Goal: Task Accomplishment & Management: Manage account settings

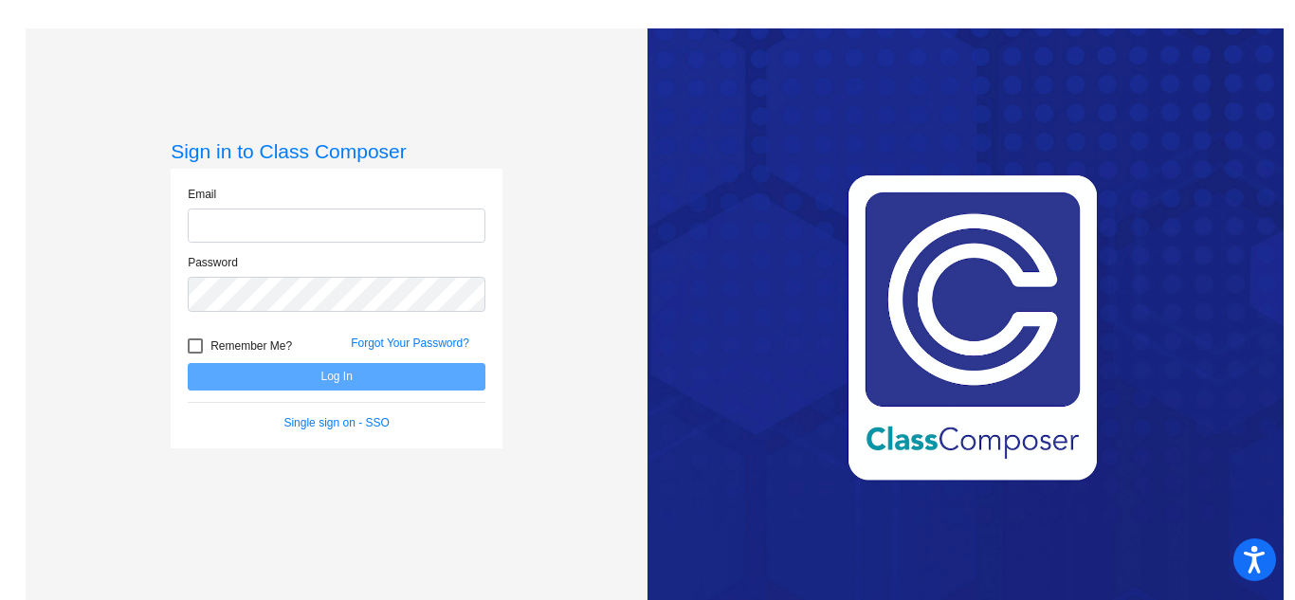
click at [273, 383] on form "Email Password Remember Me? Forgot Your Password? Log In Single sign on - SSO" at bounding box center [337, 309] width 298 height 246
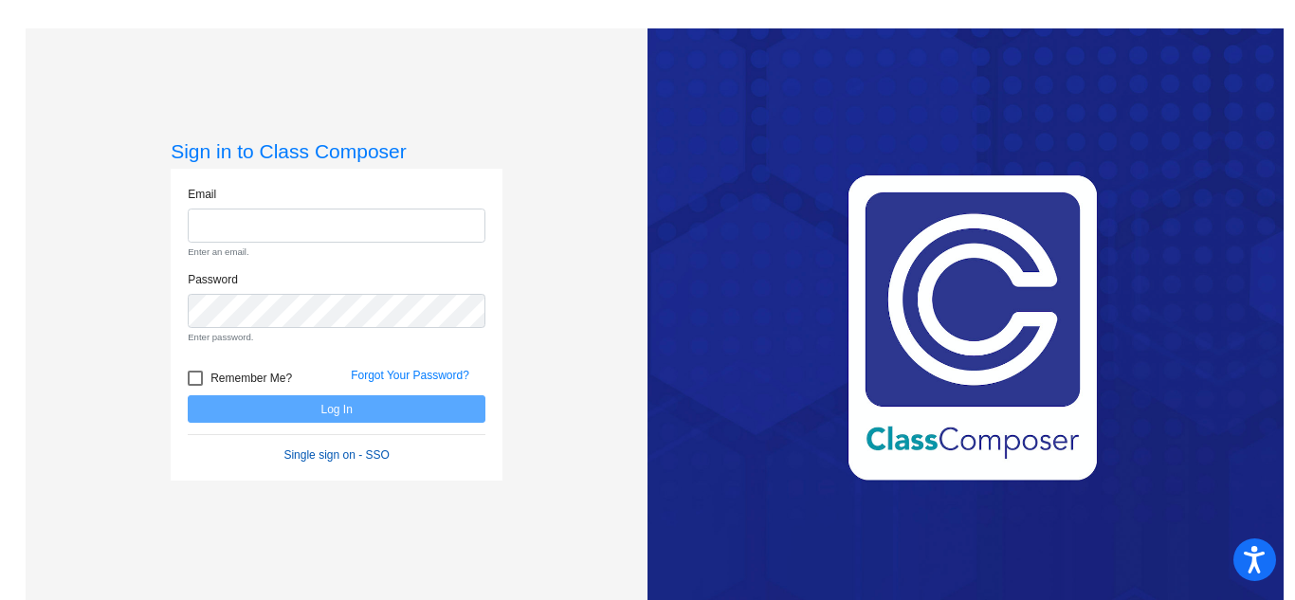
click at [320, 456] on link "Single sign on - SSO" at bounding box center [335, 454] width 105 height 13
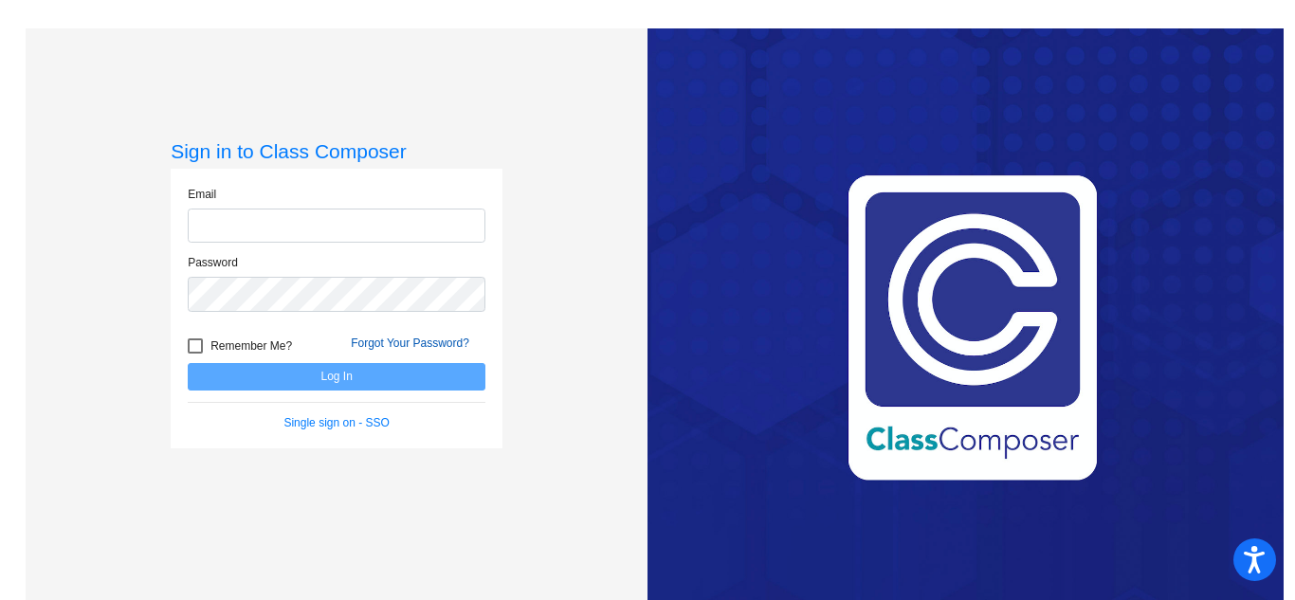
click at [392, 340] on link "Forgot Your Password?" at bounding box center [410, 343] width 119 height 13
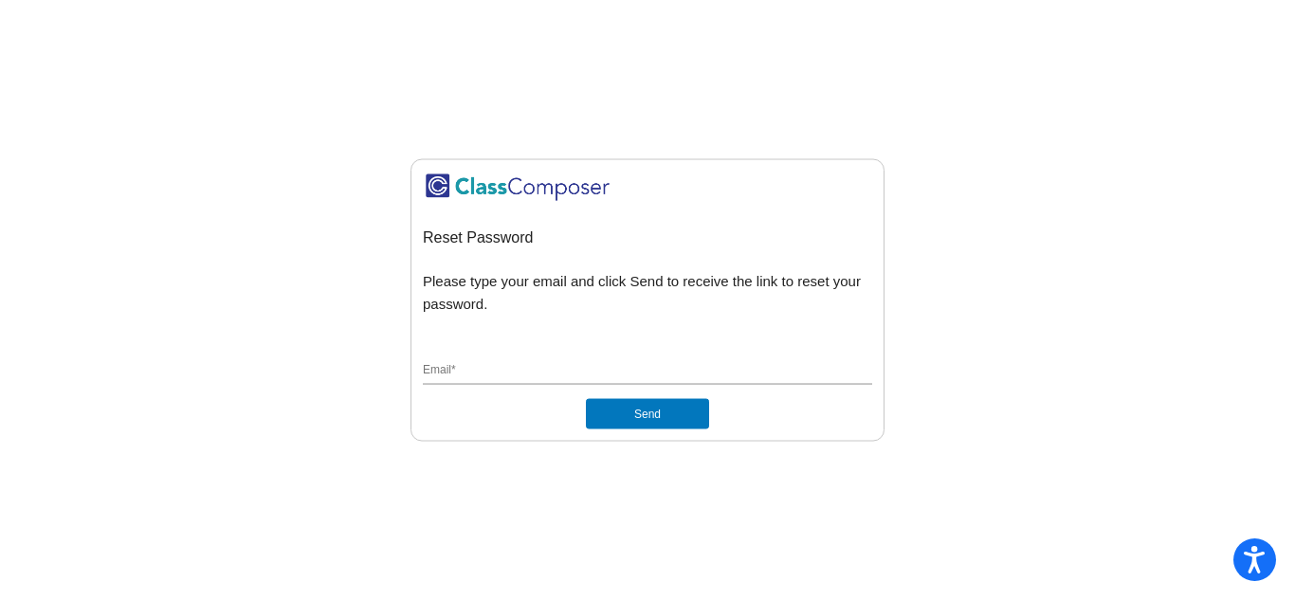
click at [599, 371] on input "Email *" at bounding box center [647, 371] width 449 height 17
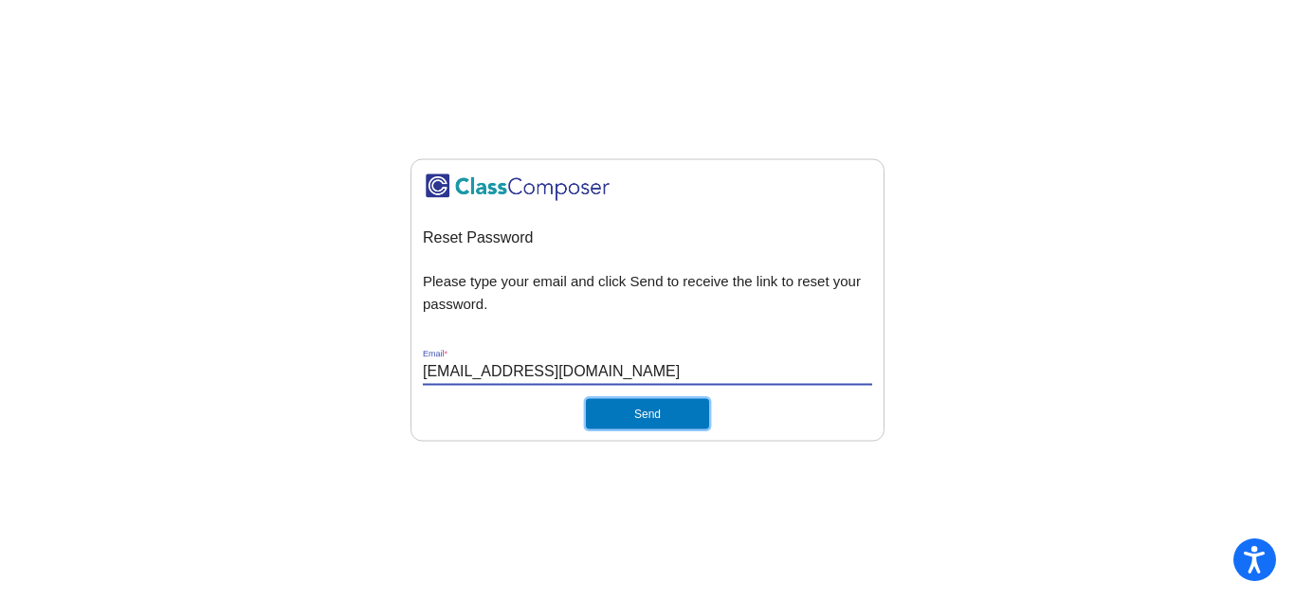
click at [612, 419] on button "Send" at bounding box center [647, 414] width 123 height 30
click at [720, 375] on input "[EMAIL_ADDRESS][DOMAIN_NAME]" at bounding box center [647, 371] width 449 height 17
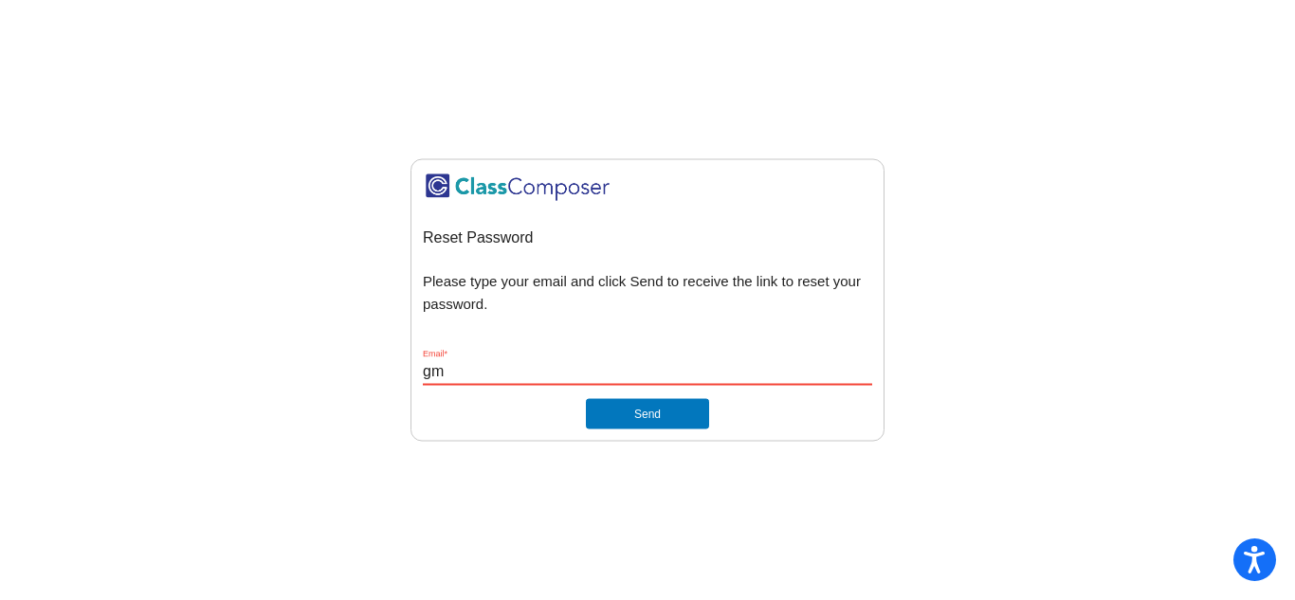
type input "g"
click at [649, 339] on div "Reset Password Please type your email and click Send to receive the link to res…" at bounding box center [647, 300] width 449 height 259
click at [648, 361] on div "Email *" at bounding box center [647, 367] width 449 height 36
click at [613, 296] on span "Please type your email and click Send to receive the link to reset your passwor…" at bounding box center [647, 292] width 449 height 46
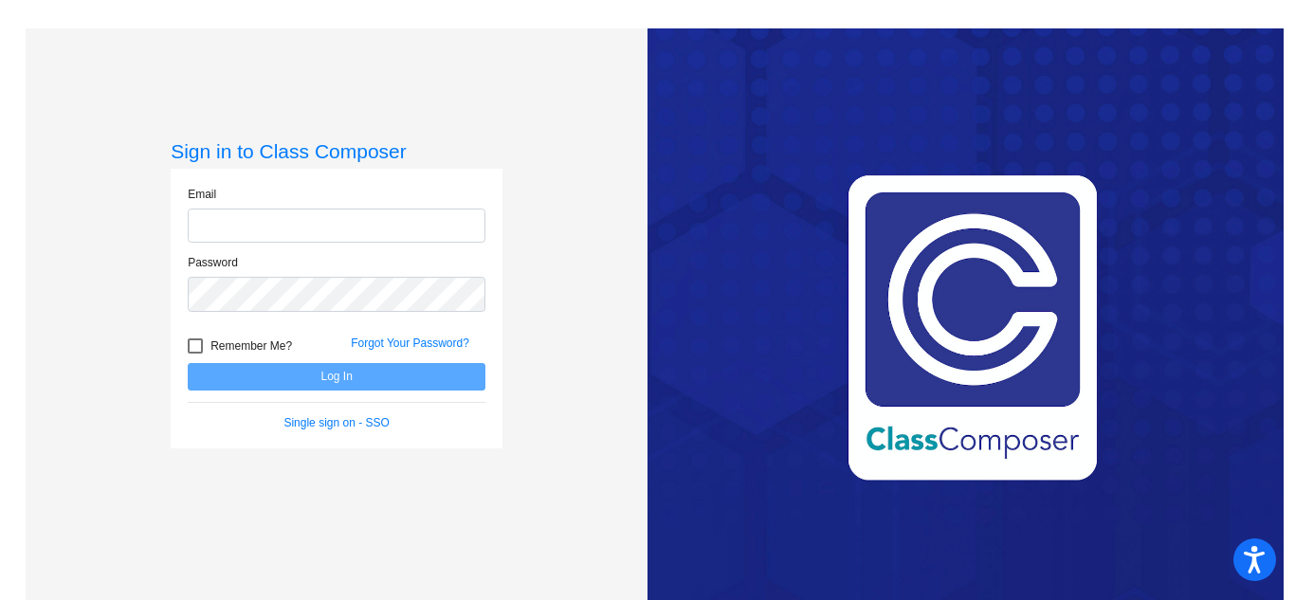
click at [415, 333] on div "Remember Me? Forgot Your Password?" at bounding box center [337, 343] width 326 height 40
click at [414, 337] on link "Forgot Your Password?" at bounding box center [410, 343] width 119 height 13
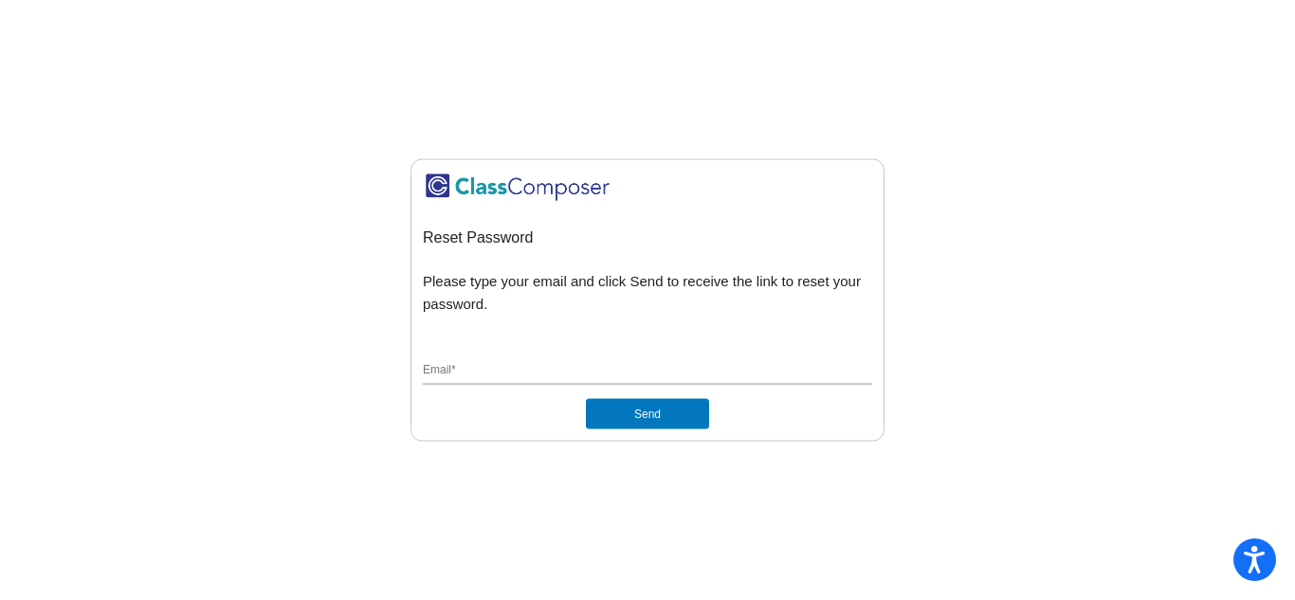
click at [470, 361] on div "Email *" at bounding box center [647, 367] width 449 height 36
type input "[EMAIL_ADDRESS][DOMAIN_NAME]"
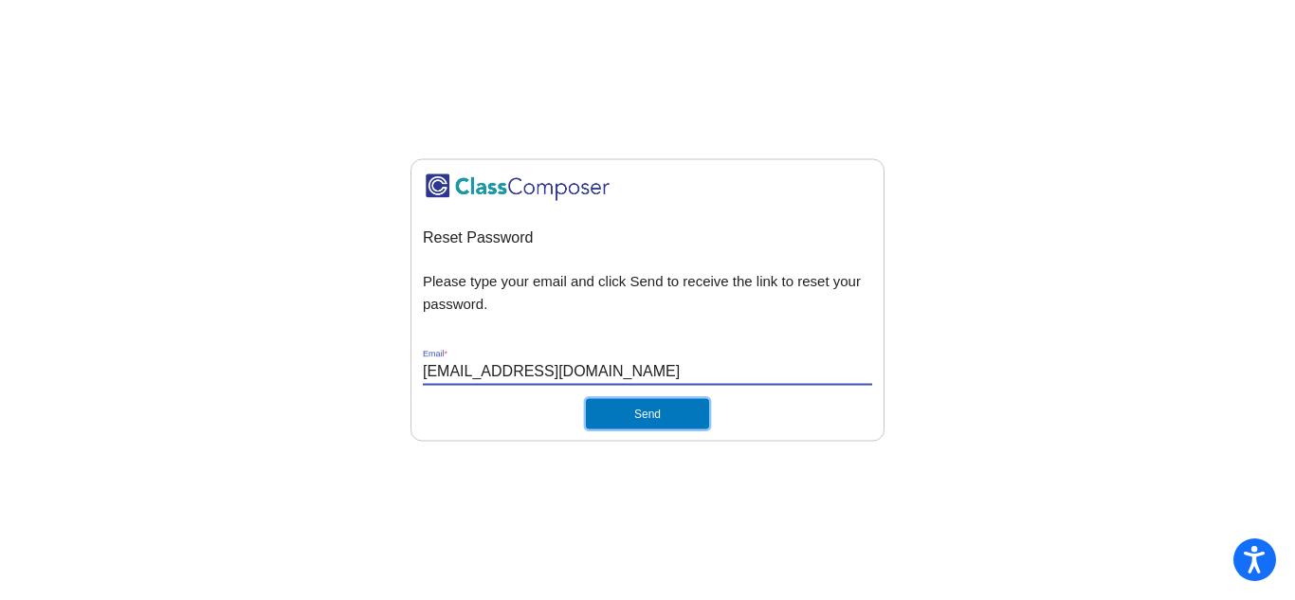
click at [592, 405] on button "Send" at bounding box center [647, 414] width 123 height 30
